Goal: Task Accomplishment & Management: Use online tool/utility

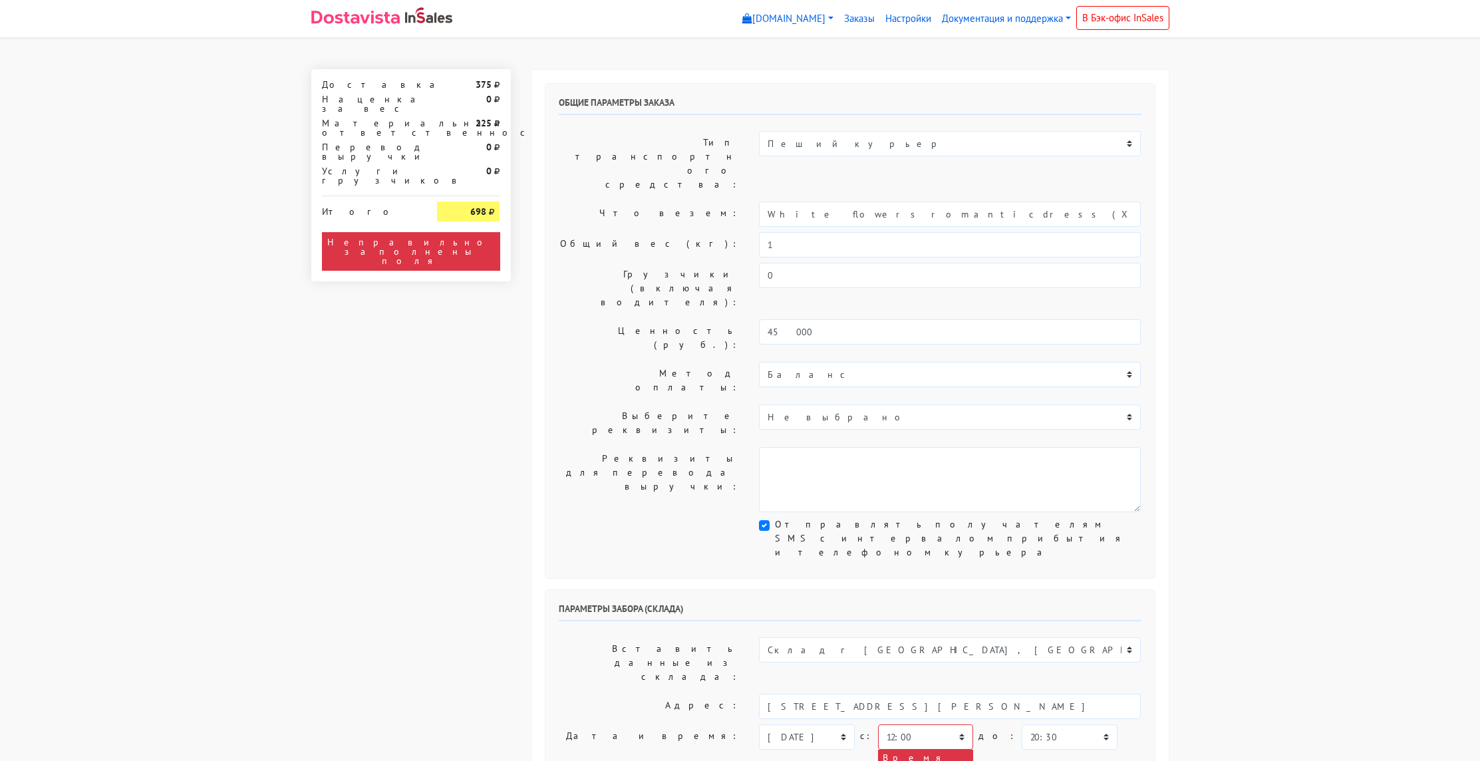
select select "12:00"
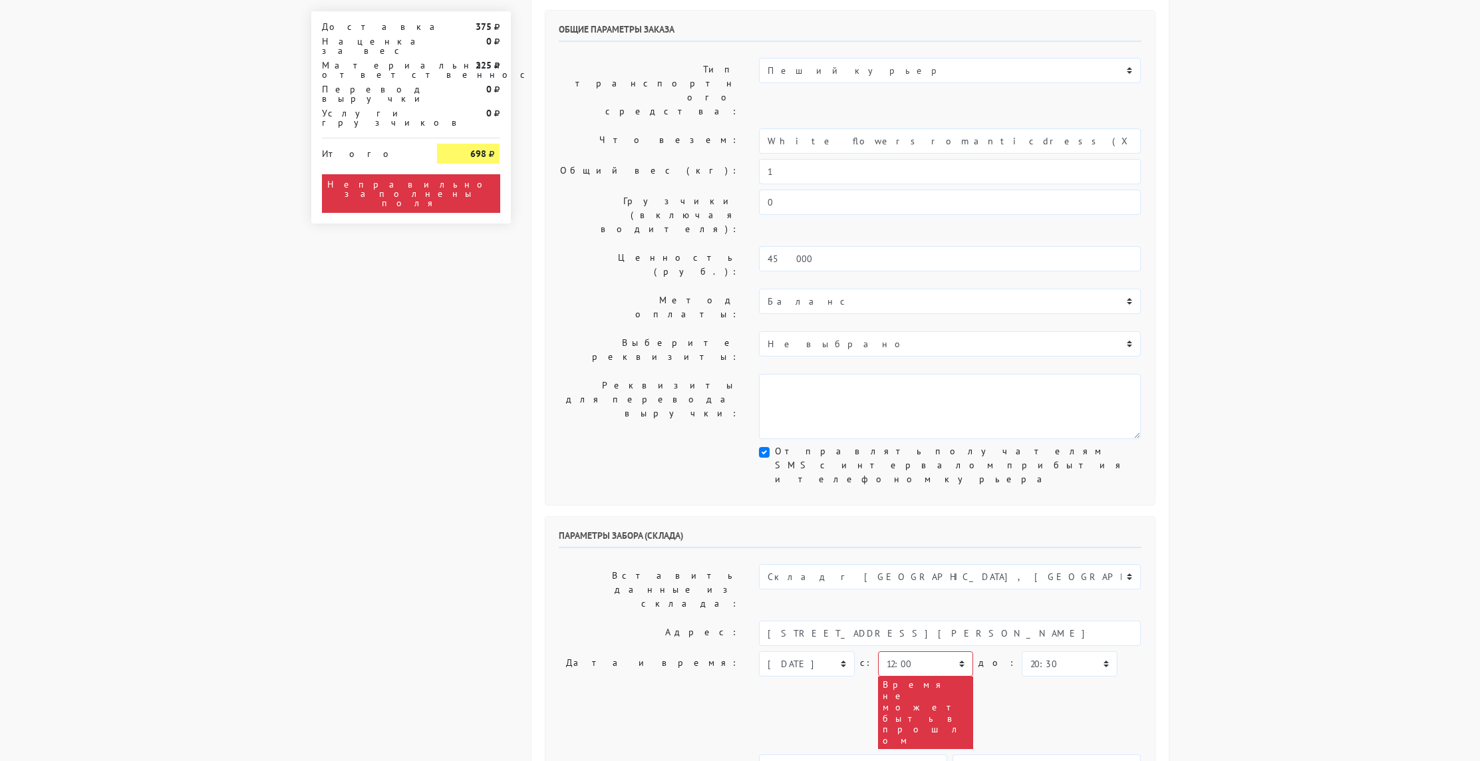
scroll to position [92, 0]
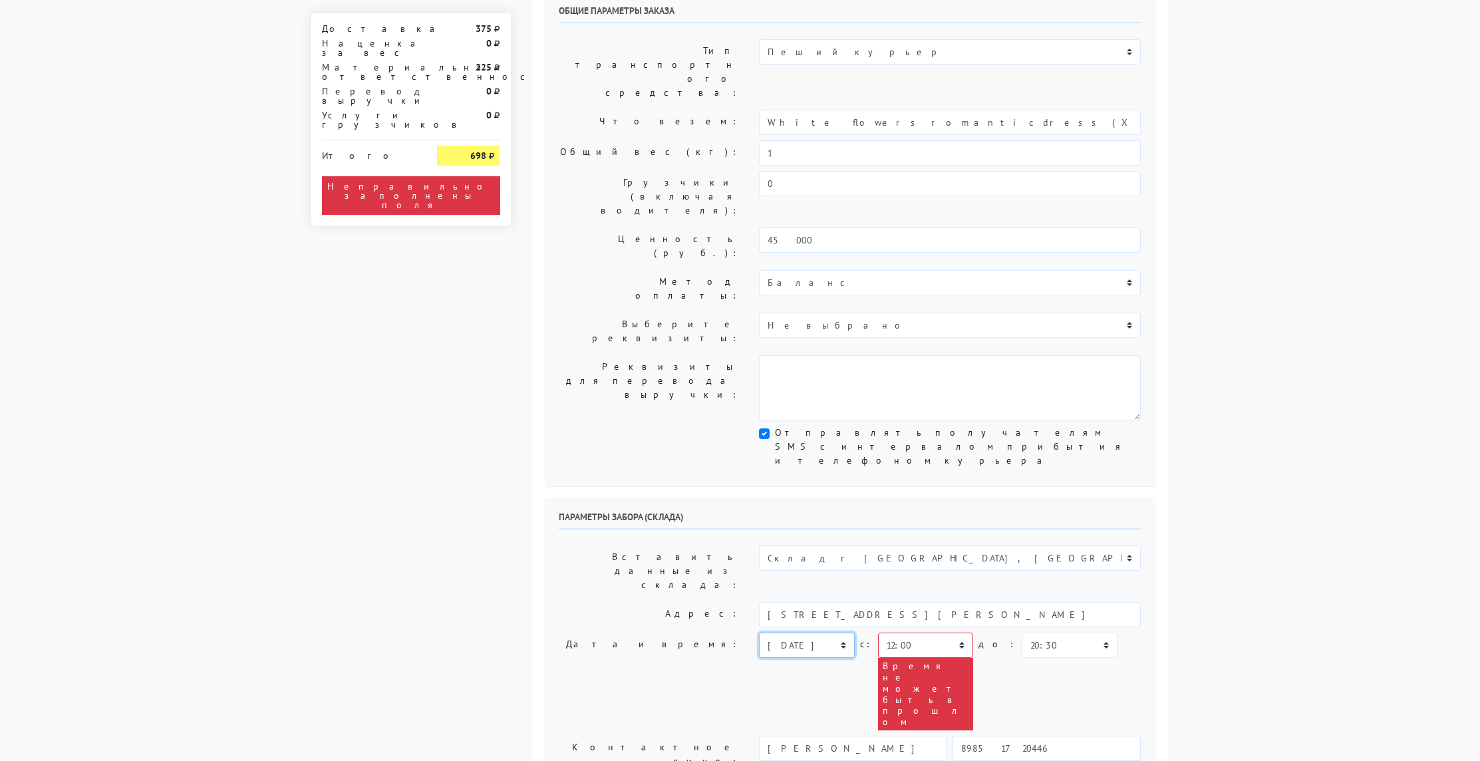
click at [812, 633] on select "[DATE] [DATE] [DATE] [DATE] [DATE] [DATE] [DATE] [DATE] [DATE]" at bounding box center [806, 645] width 95 height 25
select select "[DATE]"
click at [759, 633] on select "[DATE] [DATE] [DATE] [DATE] [DATE] [DATE] [DATE] [DATE] [DATE]" at bounding box center [806, 645] width 95 height 25
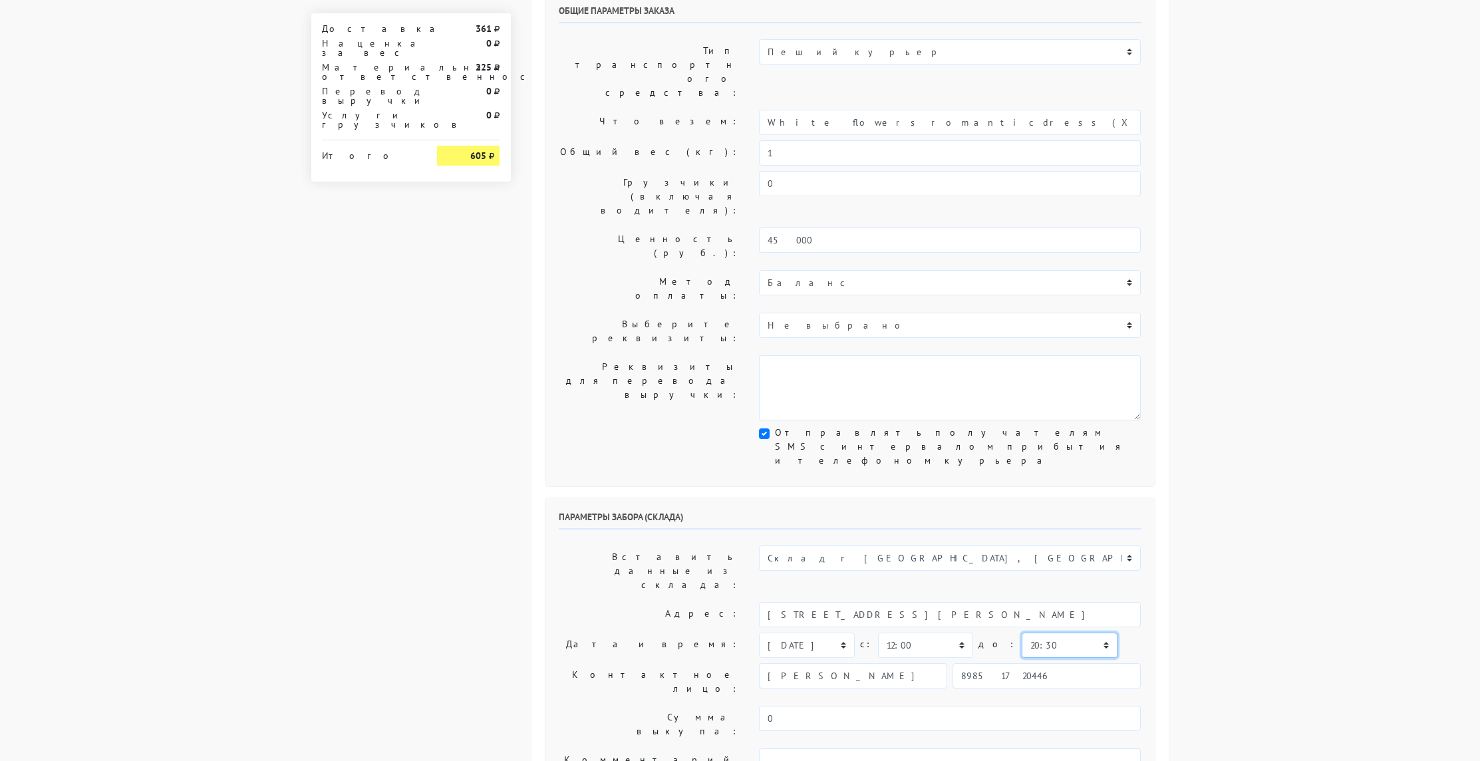
click at [1060, 633] on select "00:00 00:30 01:00 01:30 02:00 02:30 03:00 03:30 04:00 04:30 05:00 05:30 06:00 0…" at bounding box center [1069, 645] width 95 height 25
click at [1221, 539] on body "[DOMAIN_NAME] [DOMAIN_NAME] [DOMAIN_NAME] Выйти Заказы" at bounding box center [740, 652] width 1480 height 1489
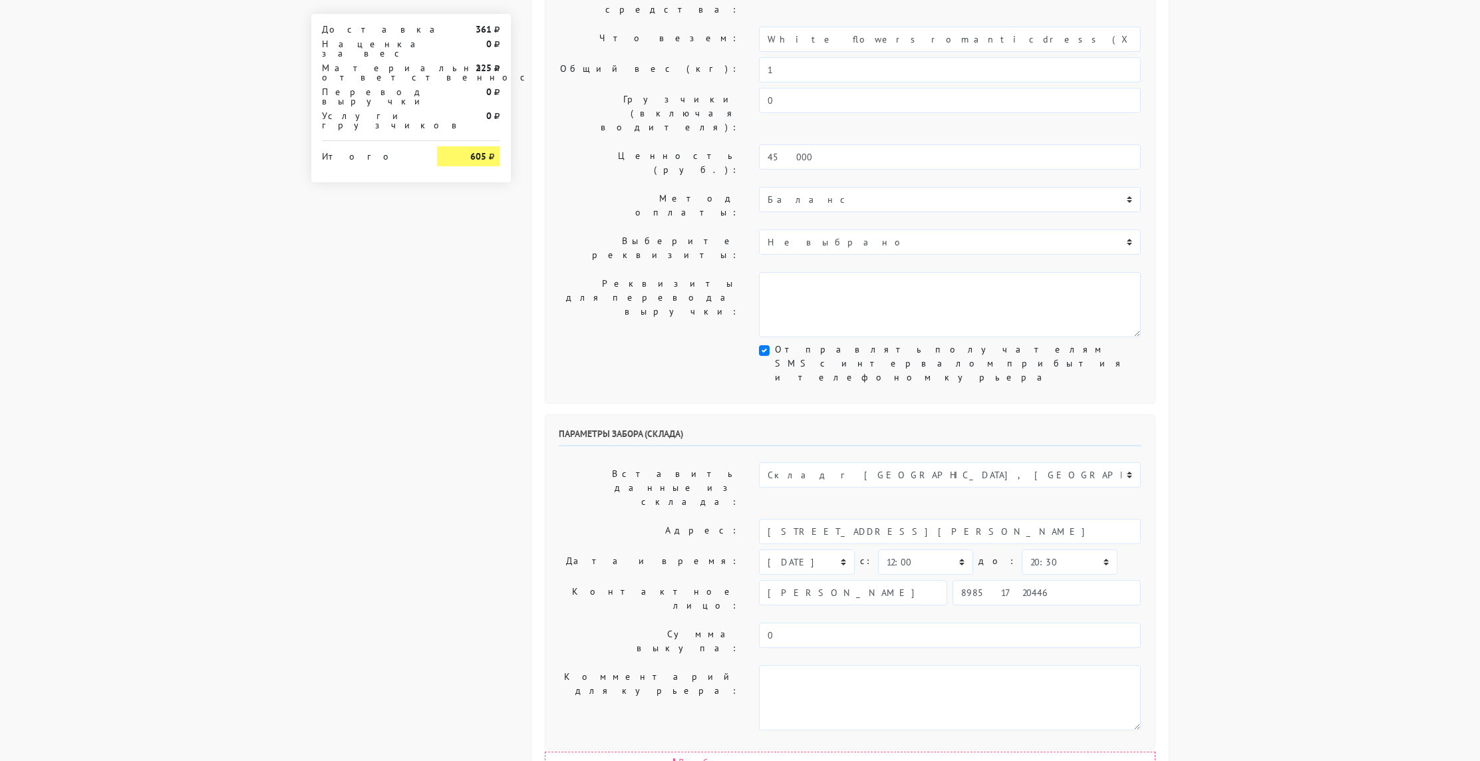
scroll to position [174, 0]
click at [1033, 551] on select "00:00 00:30 01:00 01:30 02:00 02:30 03:00 03:30 04:00 04:30 05:00 05:30 06:00 0…" at bounding box center [1069, 563] width 95 height 25
select select "13:00"
click at [1022, 551] on select "00:00 00:30 01:00 01:30 02:00 02:30 03:00 03:30 04:00 04:30 05:00 05:30 06:00 0…" at bounding box center [1069, 563] width 95 height 25
click at [1279, 355] on body "[DOMAIN_NAME] [DOMAIN_NAME] [DOMAIN_NAME] Выйти Заказы" at bounding box center [740, 570] width 1480 height 1489
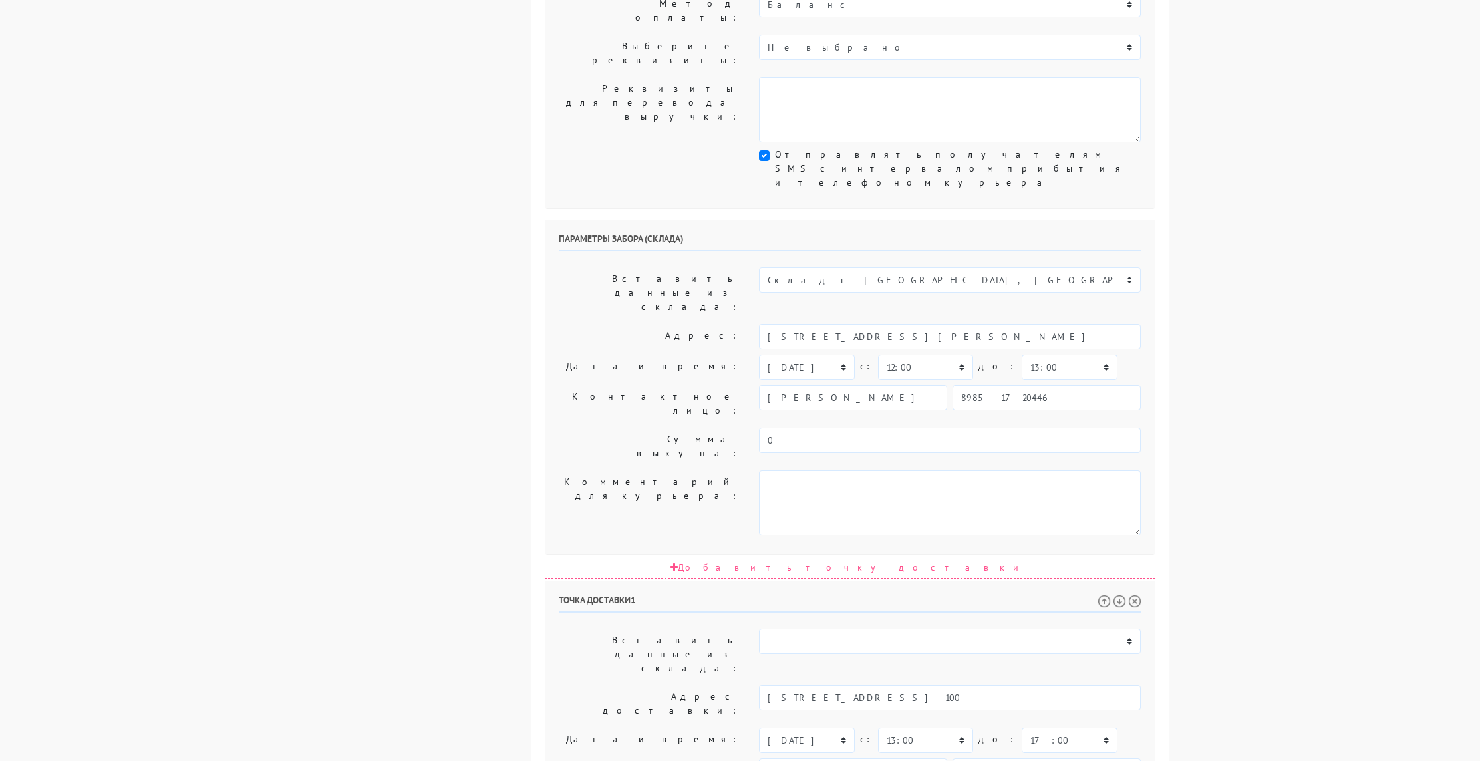
scroll to position [466, 0]
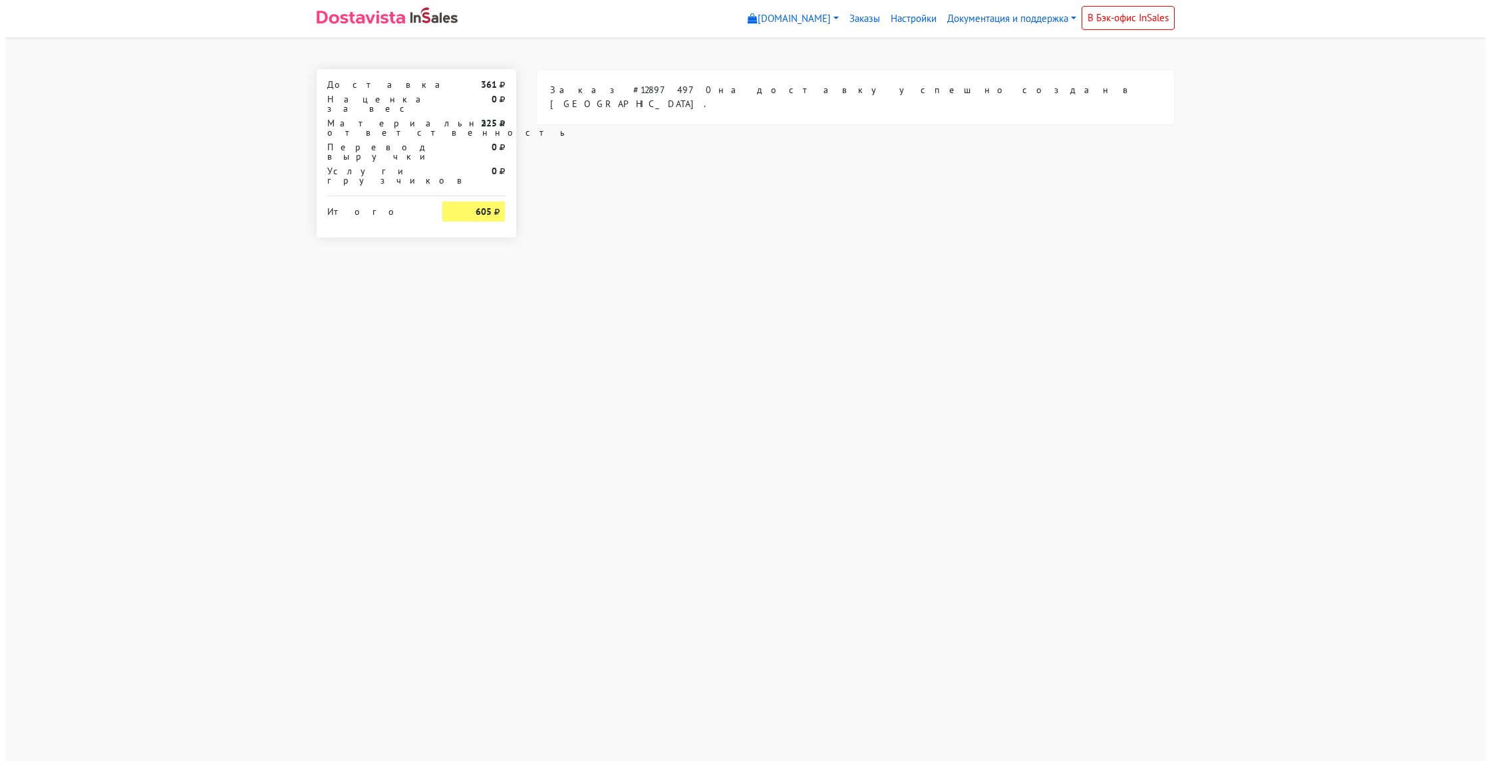
scroll to position [0, 0]
